Goal: Task Accomplishment & Management: Manage account settings

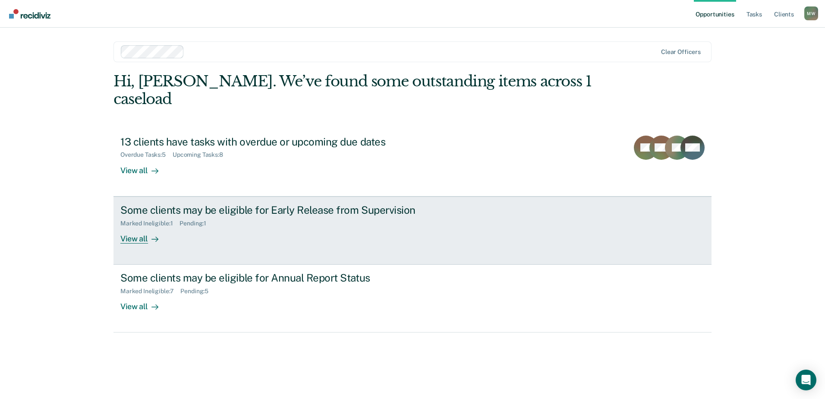
click at [253, 204] on div "Some clients may be eligible for Early Release from Supervision" at bounding box center [271, 210] width 303 height 13
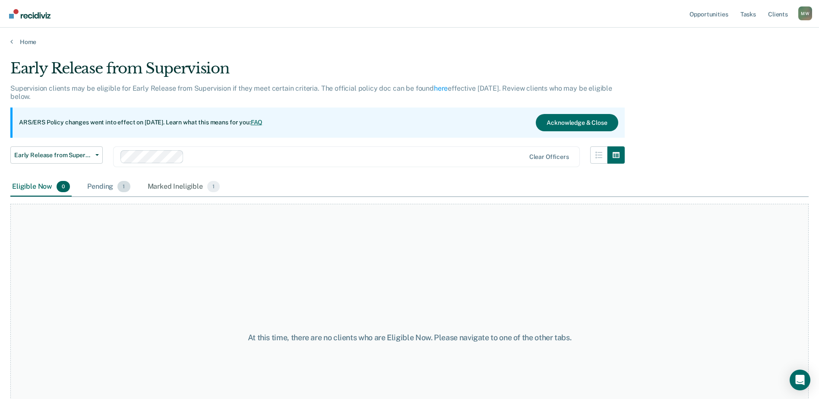
click at [101, 186] on div "Pending 1" at bounding box center [108, 186] width 46 height 19
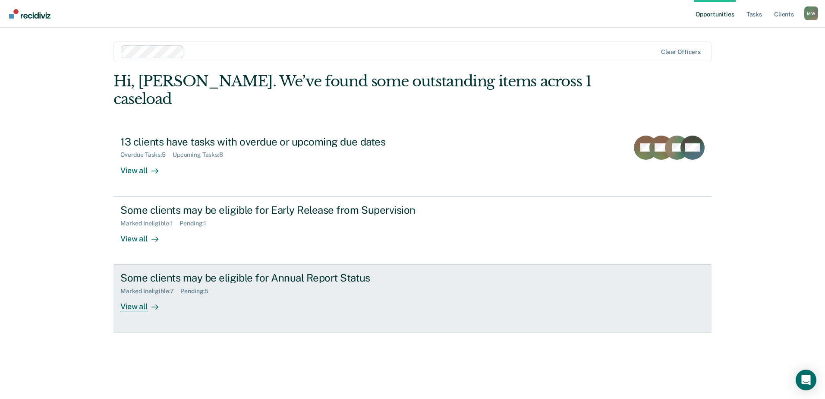
click at [242, 271] on div "Some clients may be eligible for Annual Report Status" at bounding box center [271, 277] width 303 height 13
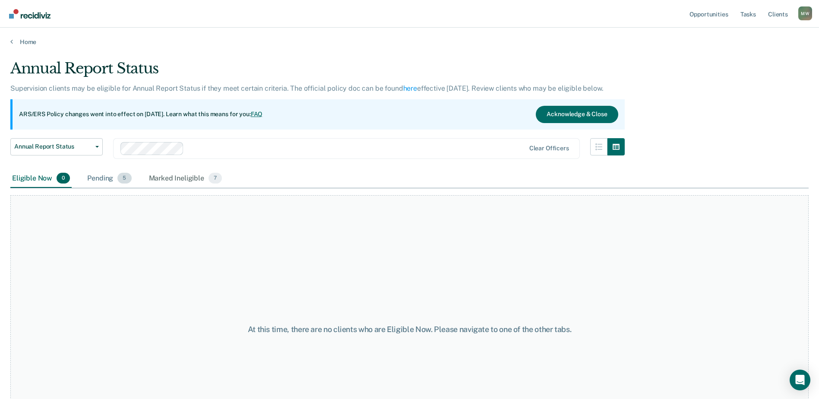
click at [105, 180] on div "Pending 5" at bounding box center [108, 178] width 47 height 19
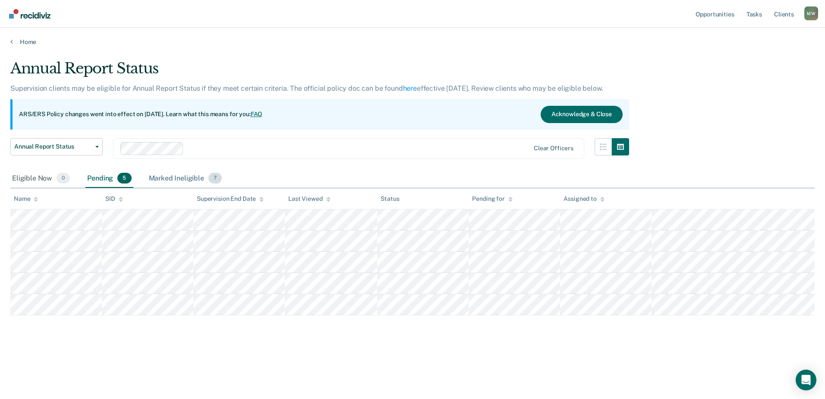
click at [168, 176] on div "Marked Ineligible 7" at bounding box center [185, 178] width 77 height 19
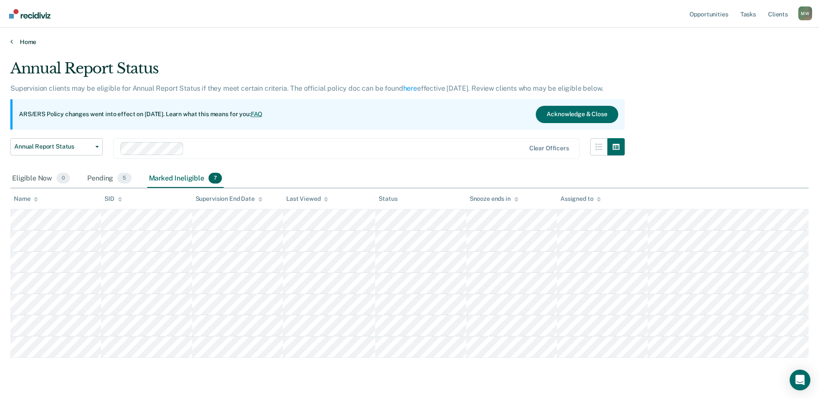
click at [11, 44] on icon at bounding box center [11, 41] width 3 height 7
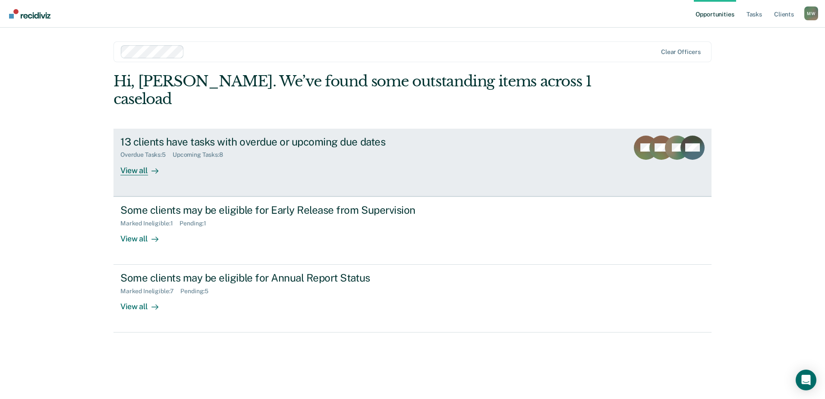
click at [167, 136] on div "13 clients have tasks with overdue or upcoming due dates" at bounding box center [271, 142] width 303 height 13
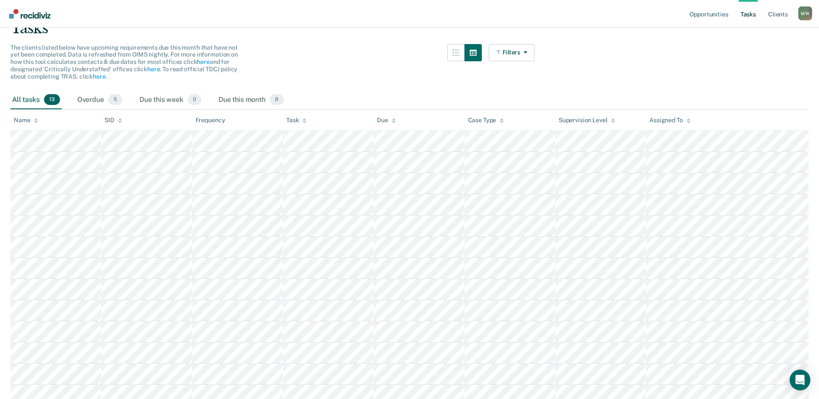
scroll to position [86, 0]
